Goal: Task Accomplishment & Management: Use online tool/utility

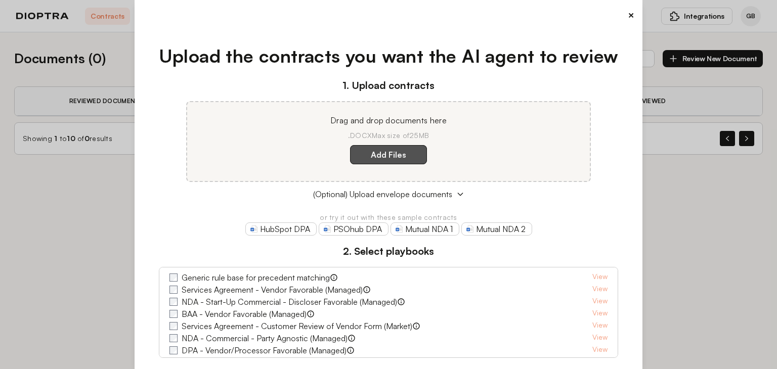
click at [393, 156] on label "Add Files" at bounding box center [388, 154] width 77 height 19
click at [0, 0] on here "Add Files" at bounding box center [0, 0] width 0 height 0
click at [384, 149] on label "Add Files" at bounding box center [388, 154] width 77 height 19
click at [0, 0] on here "Add Files" at bounding box center [0, 0] width 0 height 0
click at [409, 159] on label "Add Files" at bounding box center [388, 154] width 77 height 19
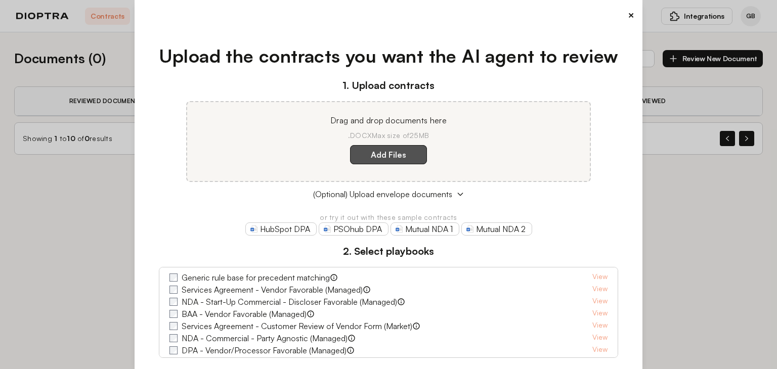
click at [0, 0] on here "Add Files" at bounding box center [0, 0] width 0 height 0
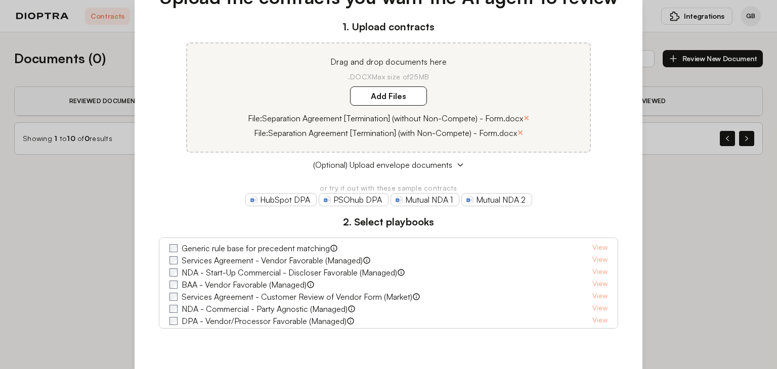
scroll to position [108, 0]
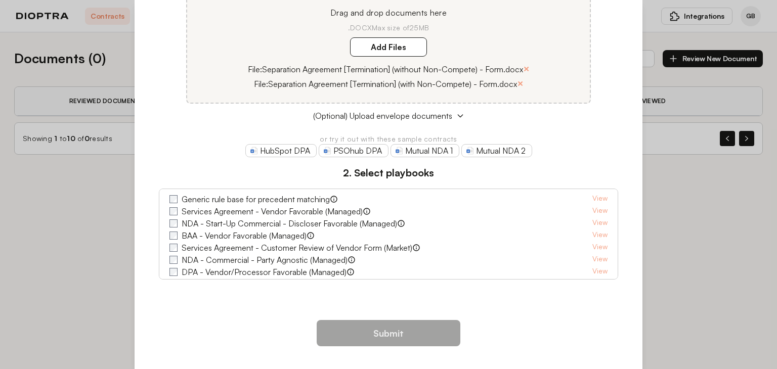
click at [171, 202] on span "Generic rule base for precedent matching" at bounding box center [253, 199] width 168 height 12
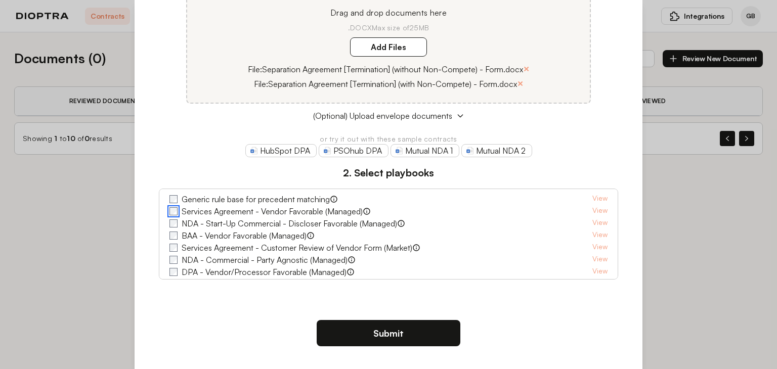
scroll to position [63, 0]
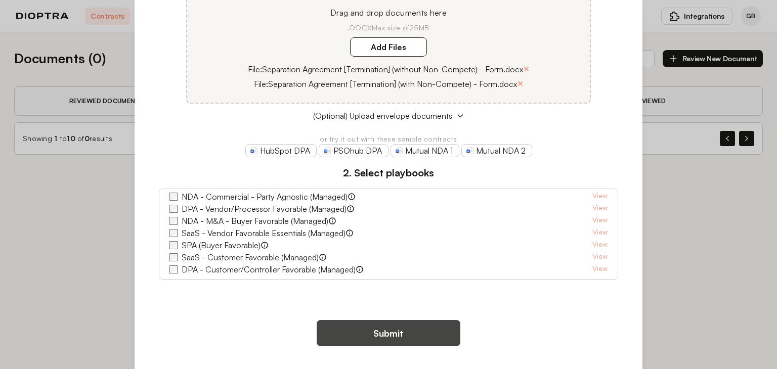
click at [383, 334] on button "Submit" at bounding box center [389, 333] width 144 height 26
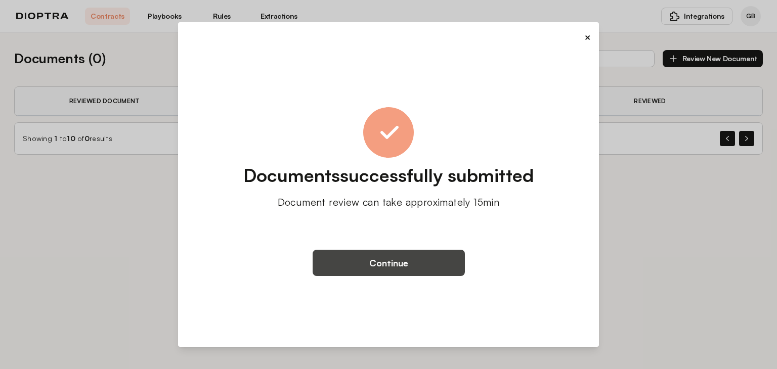
click at [360, 270] on button "Continue" at bounding box center [389, 263] width 152 height 26
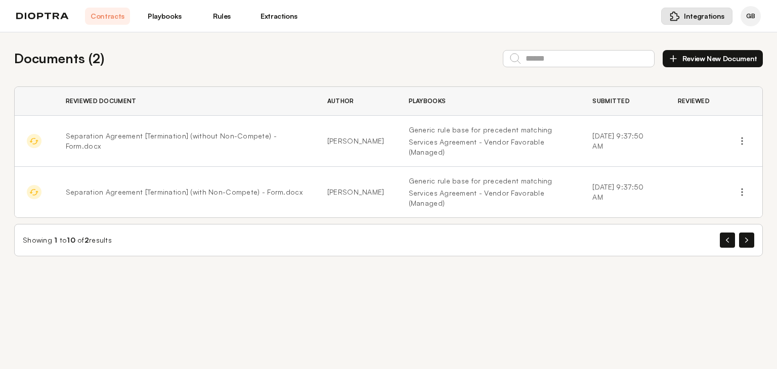
click at [694, 19] on span "Integrations" at bounding box center [704, 16] width 40 height 10
click at [677, 45] on span "Word Add-in" at bounding box center [678, 40] width 40 height 10
